Goal: Transaction & Acquisition: Purchase product/service

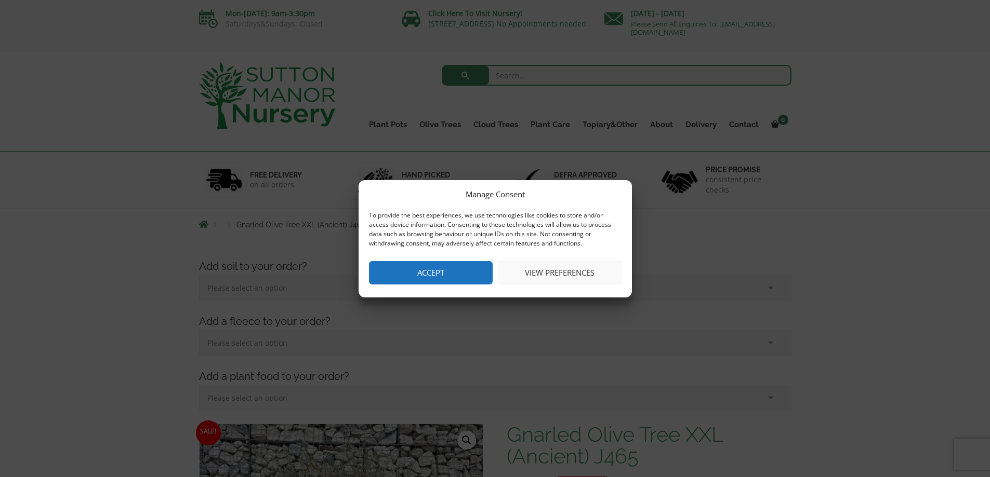
click at [426, 274] on button "Accept" at bounding box center [431, 272] width 124 height 23
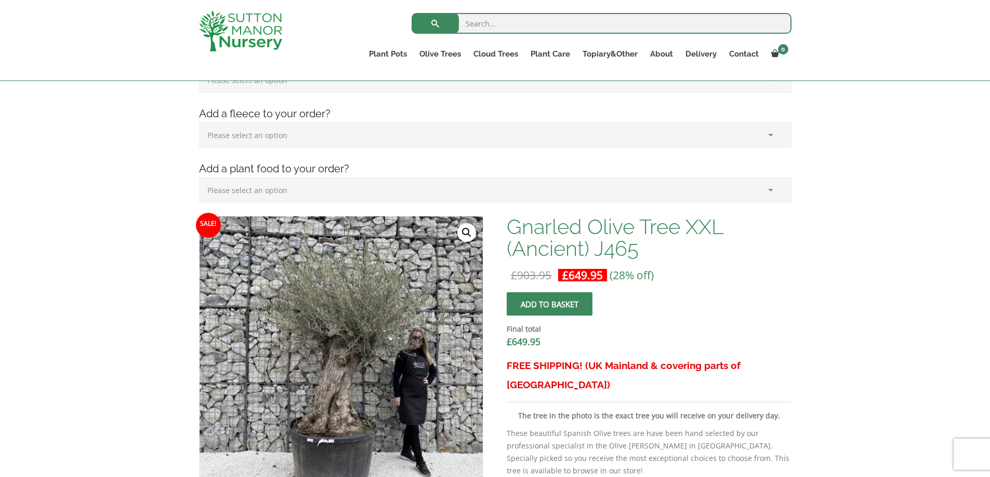
scroll to position [241, 0]
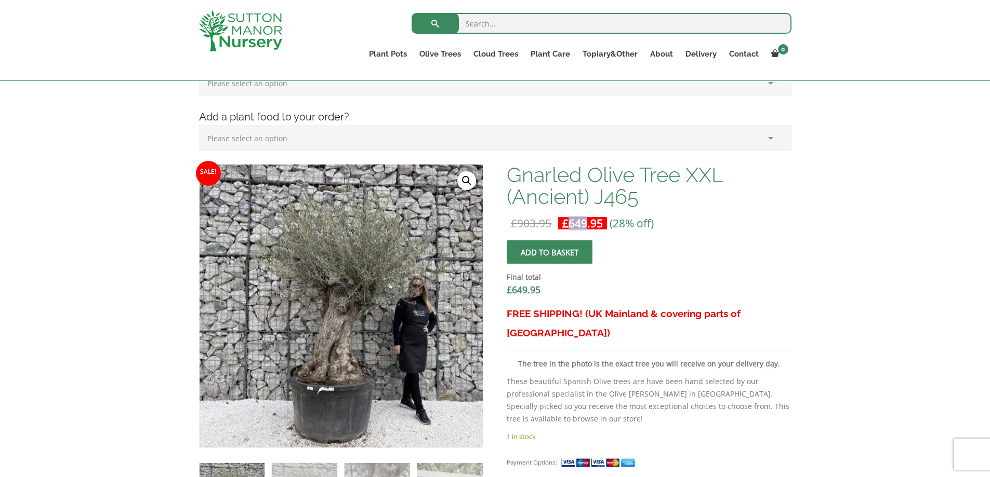
drag, startPoint x: 569, startPoint y: 224, endPoint x: 587, endPoint y: 228, distance: 17.5
click at [587, 228] on bdi "£ 649.95" at bounding box center [582, 223] width 41 height 15
click at [568, 250] on button "Add to basket" at bounding box center [550, 252] width 86 height 23
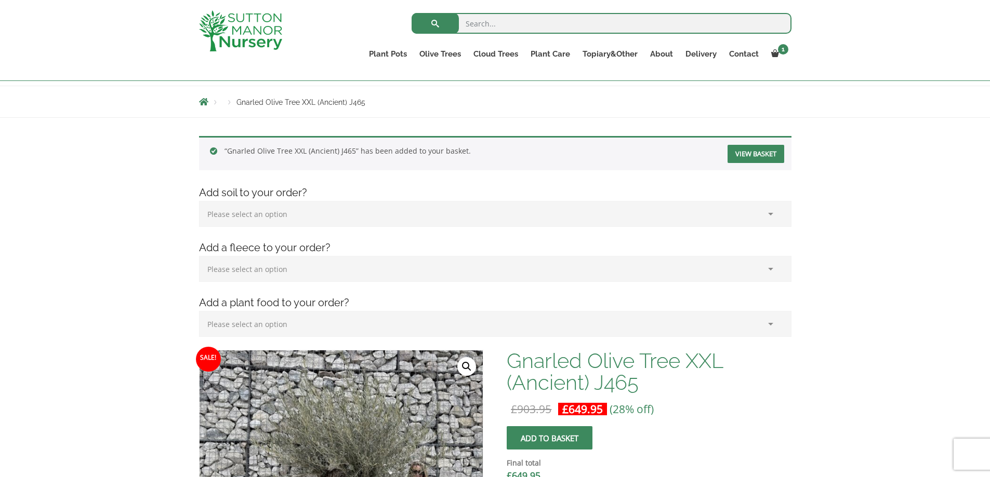
scroll to position [137, 0]
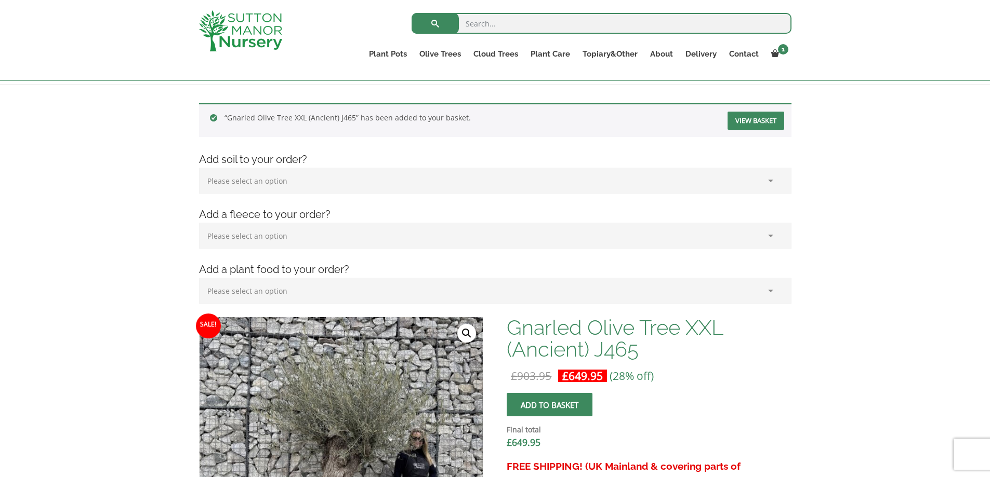
click at [266, 183] on select "Please select an option (x1) 75L Bag (£34.99) (x2) 75L Bag (£69.98) (x3) 75L Ba…" at bounding box center [495, 181] width 592 height 26
drag, startPoint x: 286, startPoint y: 232, endPoint x: 288, endPoint y: 237, distance: 5.4
click at [286, 232] on select "Please select an option (x1) Horticultural Fleece (£24.95)" at bounding box center [495, 236] width 592 height 26
click at [289, 243] on select "Please select an option (x1) Horticultural Fleece (£24.95)" at bounding box center [495, 236] width 592 height 26
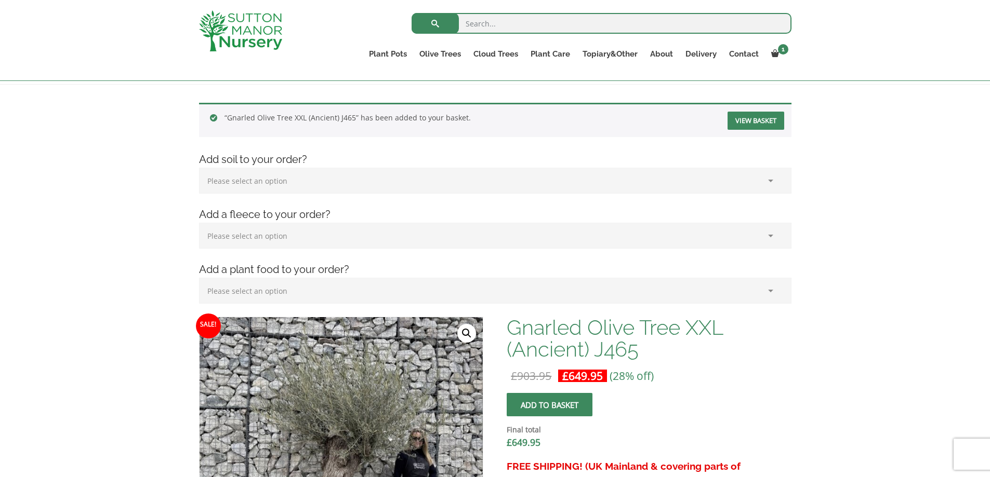
click at [287, 297] on select "Please select an option (x1) Plant Food (£19.99) (x2) Plant Food (£39.98)" at bounding box center [495, 291] width 592 height 26
select select "(x1) Plant Food_0"
click at [199, 278] on select "Please select an option (x1) Plant Food (£19.99) (x2) Plant Food (£39.98)" at bounding box center [495, 291] width 592 height 26
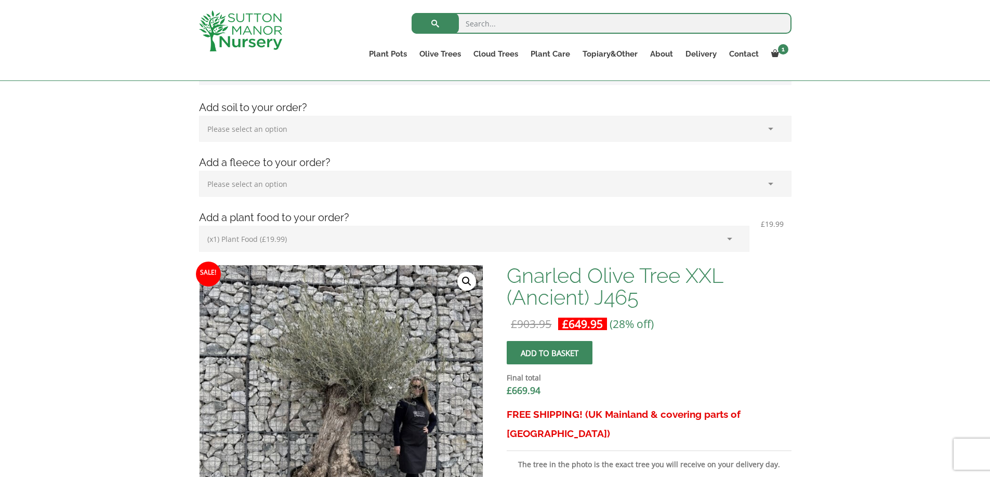
scroll to position [85, 0]
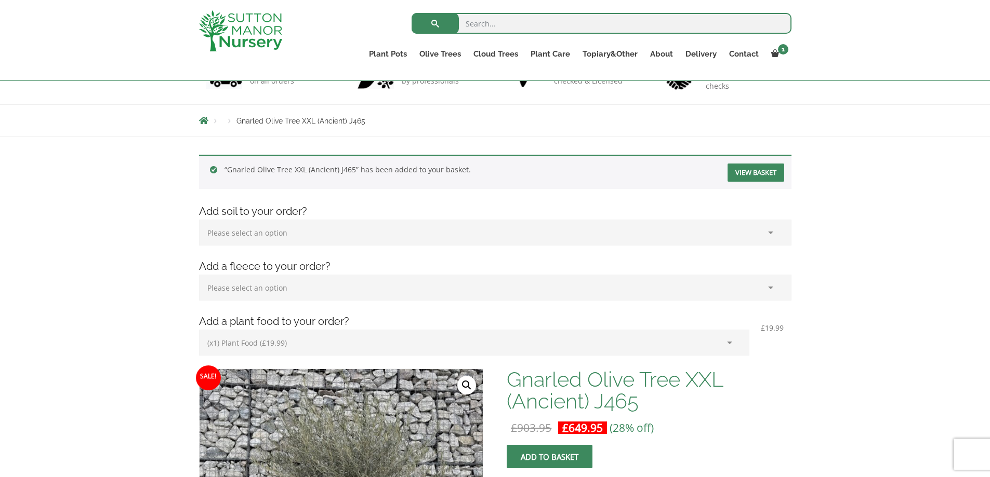
click at [292, 287] on select "Please select an option (x1) Horticultural Fleece (£24.95)" at bounding box center [495, 288] width 592 height 26
select select "(x1) Horticultural Fleece_0"
click at [199, 275] on select "Please select an option (x1) Horticultural Fleece (£24.95)" at bounding box center [495, 288] width 592 height 26
click at [275, 237] on select "Please select an option (x1) 75L Bag (£34.99) (x2) 75L Bag (£69.98) (x3) 75L Ba…" at bounding box center [495, 233] width 592 height 26
select select "(x2) 75L Bag_1"
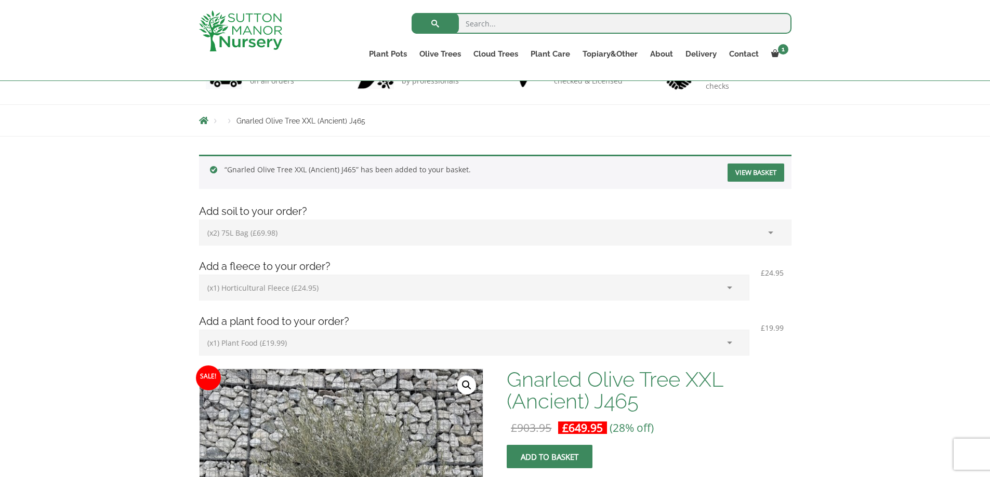
click at [199, 220] on select "Please select an option (x1) 75L Bag (£34.99) (x2) 75L Bag (£69.98) (x3) 75L Ba…" at bounding box center [495, 233] width 592 height 26
click at [275, 233] on select "Please select an option (x1) 75L Bag (£34.99) (x2) 75L Bag (£69.98) (x3) 75L Ba…" at bounding box center [474, 233] width 550 height 26
click at [767, 175] on link "View basket" at bounding box center [755, 173] width 57 height 18
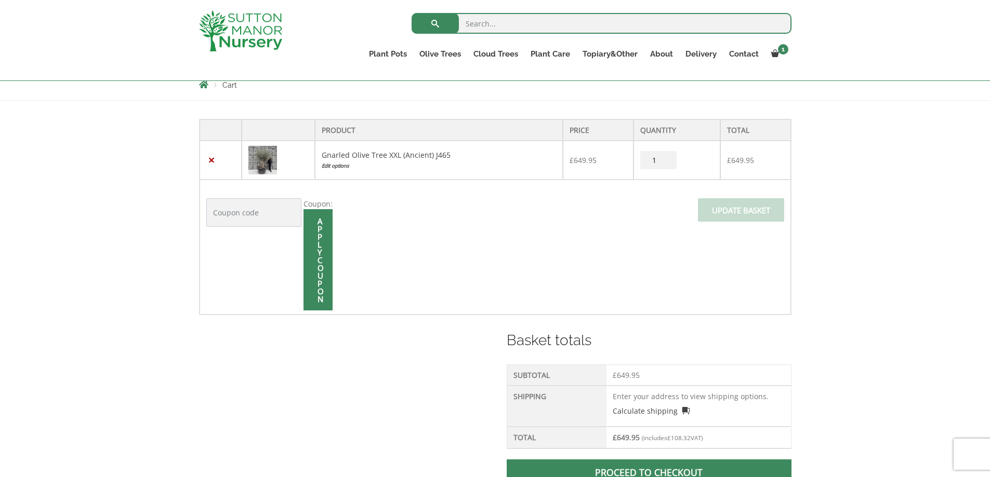
scroll to position [397, 0]
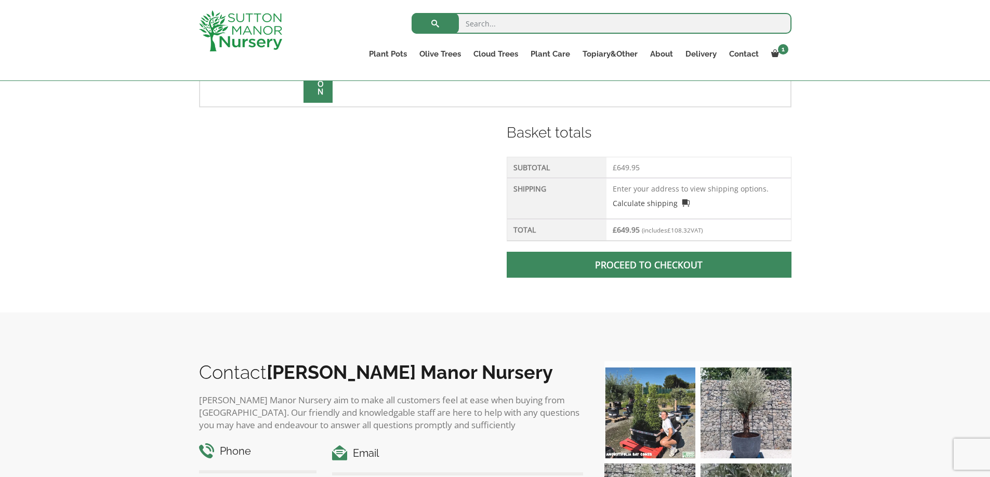
click at [630, 186] on td "Enter your address to view shipping options. Calculate shipping Select a countr…" at bounding box center [698, 198] width 184 height 41
click at [630, 195] on p "Calculate shipping" at bounding box center [697, 201] width 171 height 15
click at [636, 208] on link "Calculate shipping" at bounding box center [650, 203] width 77 height 11
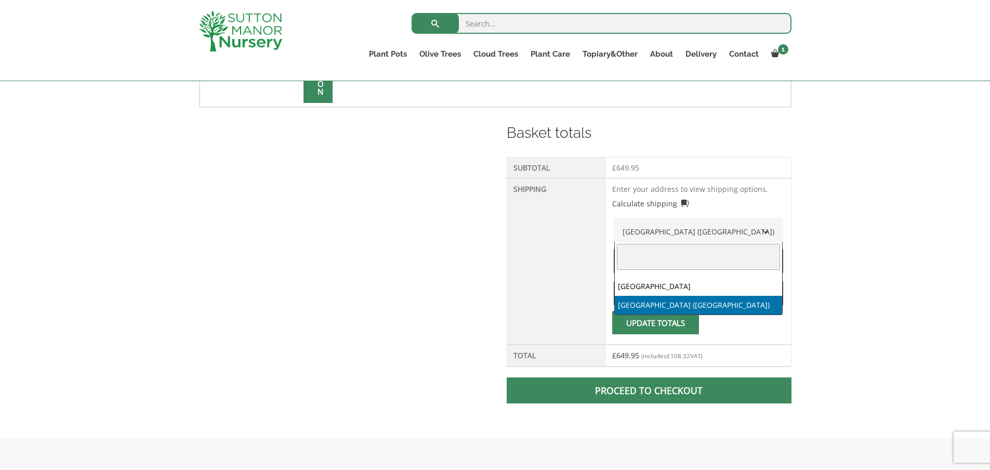
click at [669, 231] on span "United Kingdom (UK)" at bounding box center [698, 231] width 159 height 17
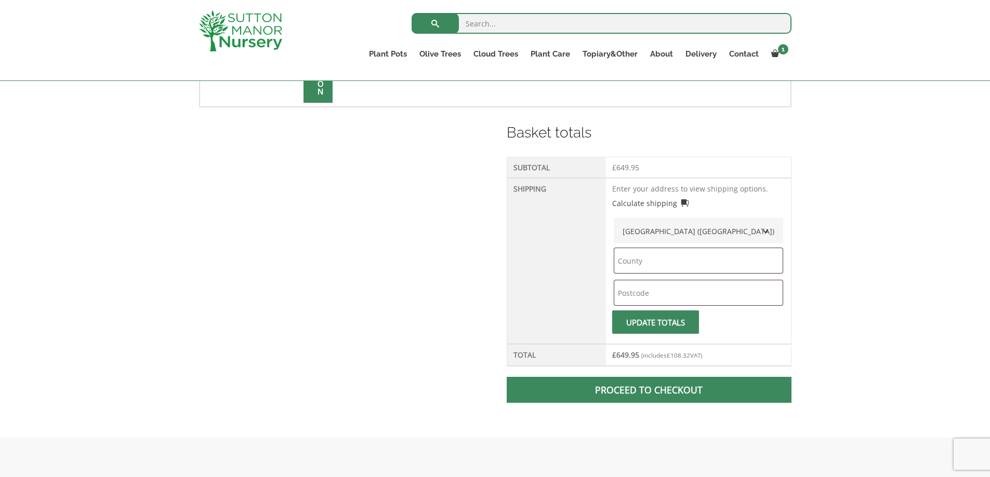
click at [669, 231] on span "United Kingdom (UK)" at bounding box center [698, 231] width 159 height 17
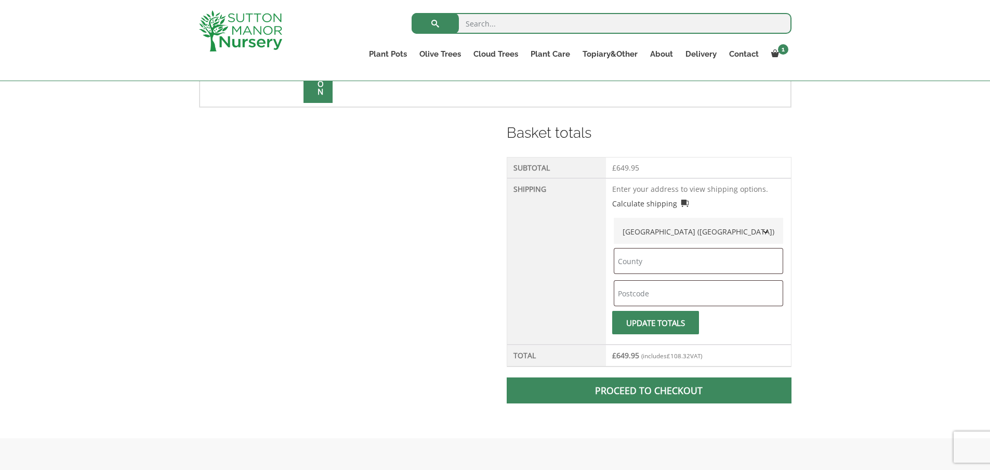
click at [669, 231] on span "United Kingdom (UK)" at bounding box center [698, 231] width 159 height 17
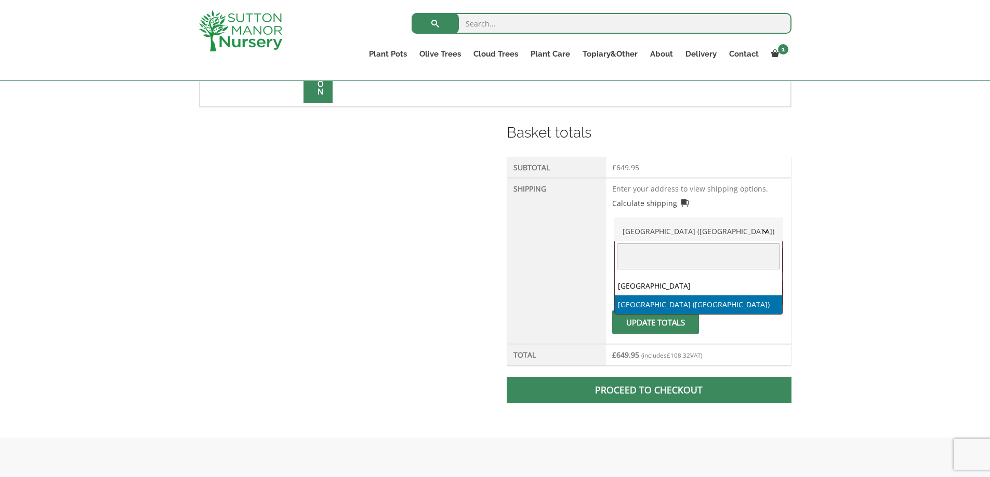
click at [669, 231] on span "United Kingdom (UK)" at bounding box center [698, 231] width 159 height 17
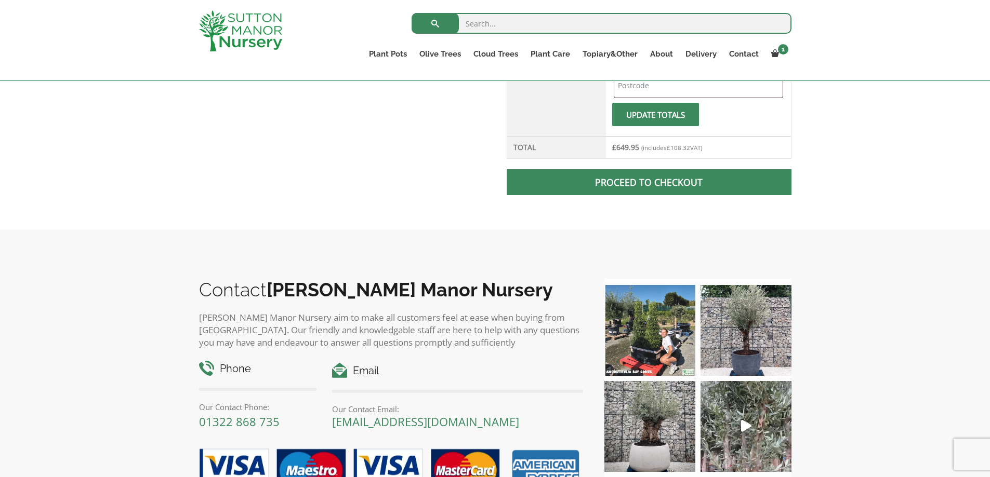
scroll to position [657, 0]
